Goal: Complete application form: Complete application form

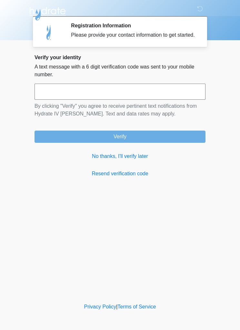
click at [109, 160] on link "No thanks, I'll verify later" at bounding box center [119, 157] width 171 height 8
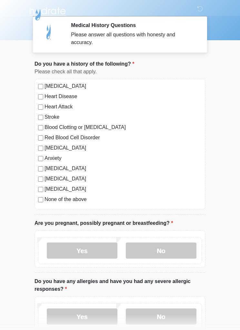
scroll to position [7, 0]
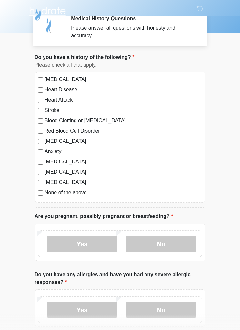
click at [169, 239] on label "No" at bounding box center [161, 244] width 71 height 16
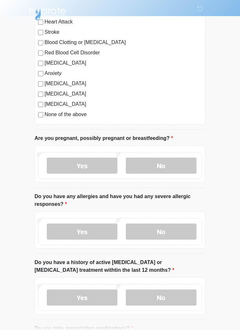
scroll to position [86, 0]
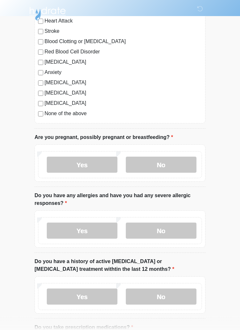
click at [170, 230] on label "No" at bounding box center [161, 231] width 71 height 16
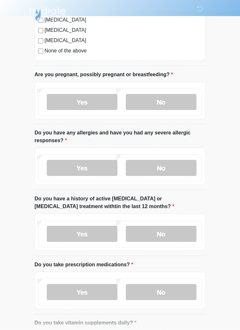
scroll to position [158, 0]
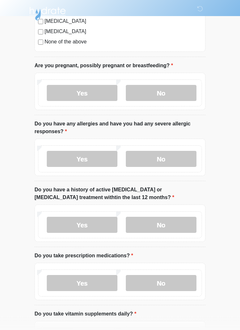
click at [169, 224] on label "No" at bounding box center [161, 225] width 71 height 16
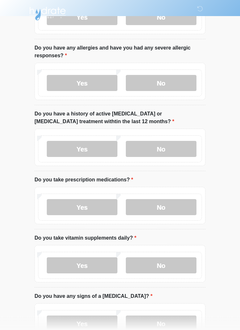
scroll to position [235, 0]
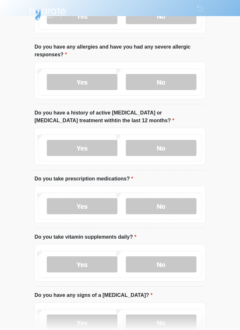
click at [83, 202] on label "Yes" at bounding box center [82, 207] width 71 height 16
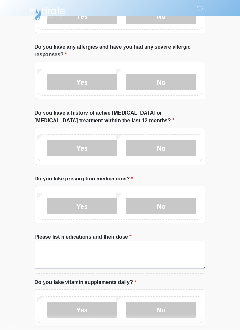
scroll to position [235, 0]
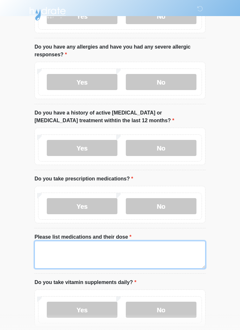
click at [71, 250] on textarea "Please list medications and their dose" at bounding box center [119, 255] width 171 height 28
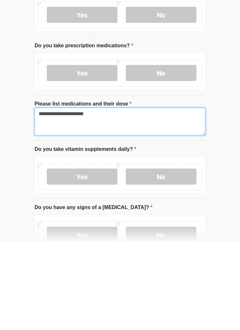
type textarea "**********"
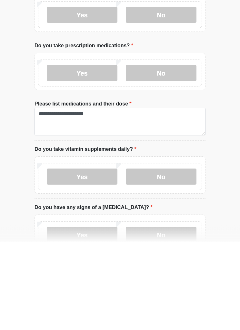
click at [214, 149] on div "‎ ‎ Medical History Questions Please answer all questions with honesty and accu…" at bounding box center [119, 45] width 193 height 637
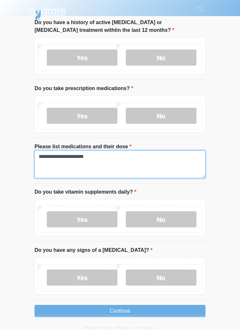
click at [105, 157] on textarea "**********" at bounding box center [119, 165] width 171 height 28
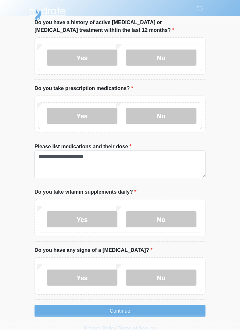
click at [166, 218] on label "No" at bounding box center [161, 220] width 71 height 16
click at [166, 279] on label "No" at bounding box center [161, 278] width 71 height 16
click at [125, 305] on button "Continue" at bounding box center [119, 311] width 171 height 12
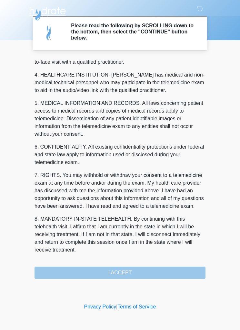
scroll to position [180, 0]
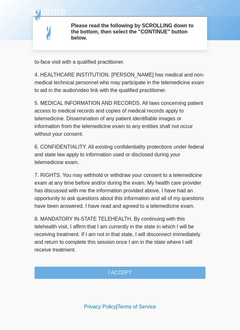
click at [124, 271] on button "I ACCEPT" at bounding box center [119, 273] width 171 height 12
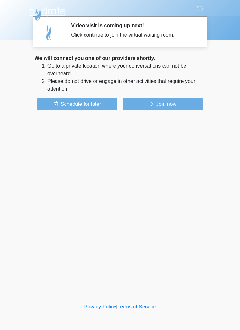
click at [165, 103] on button "Join now" at bounding box center [162, 104] width 80 height 12
